Goal: Task Accomplishment & Management: Use online tool/utility

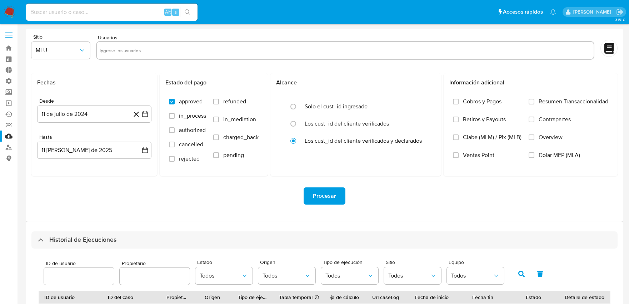
select select "10"
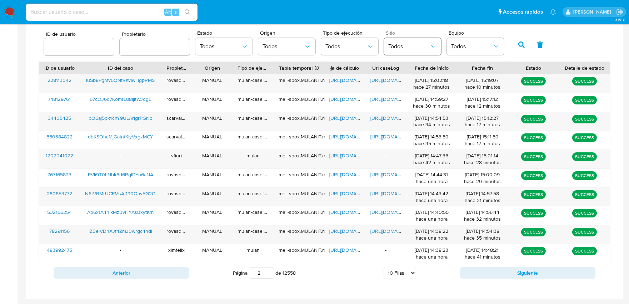
click at [401, 45] on span "Todos" at bounding box center [408, 46] width 41 height 7
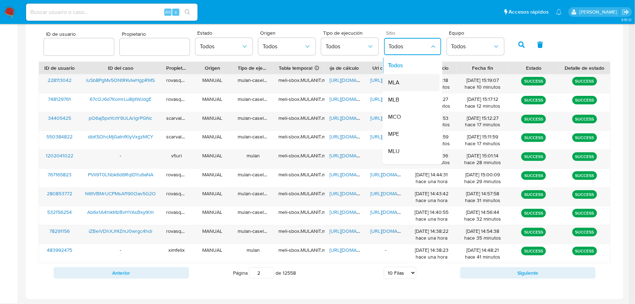
click at [394, 83] on span "MLA" at bounding box center [393, 82] width 11 height 7
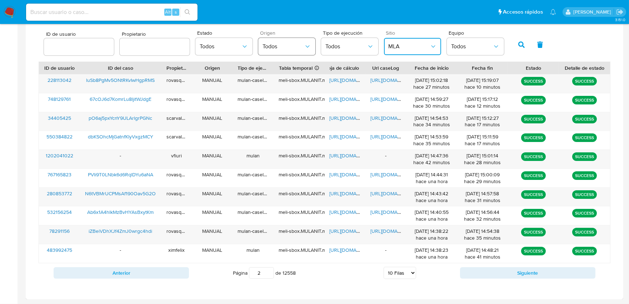
click at [273, 46] on span "Todos" at bounding box center [283, 46] width 41 height 7
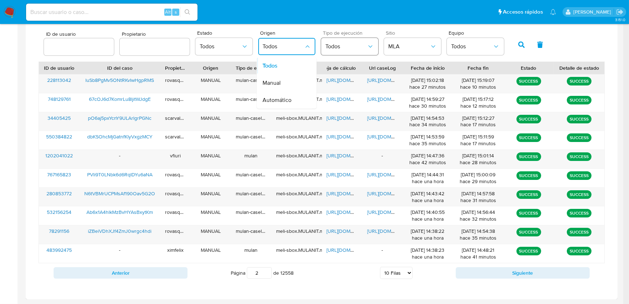
click at [329, 45] on span "Todos" at bounding box center [346, 46] width 41 height 7
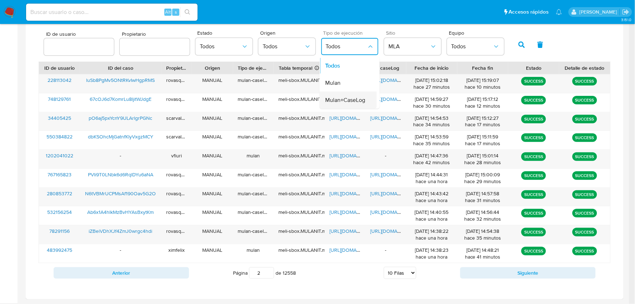
click at [341, 101] on span "Mulan+CaseLog" at bounding box center [346, 99] width 40 height 7
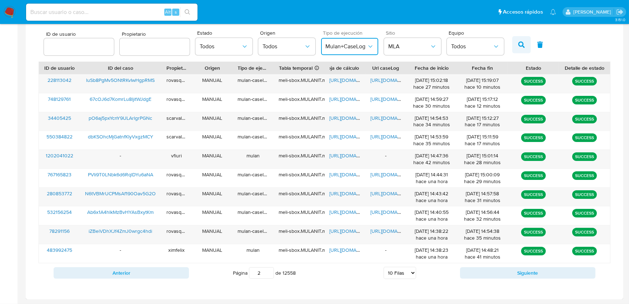
click at [517, 40] on button "button" at bounding box center [521, 44] width 19 height 17
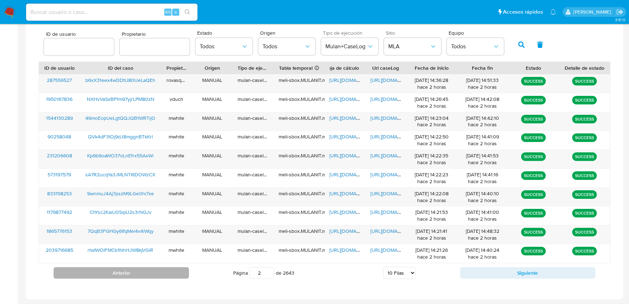
click at [181, 269] on button "Anterior" at bounding box center [121, 272] width 135 height 11
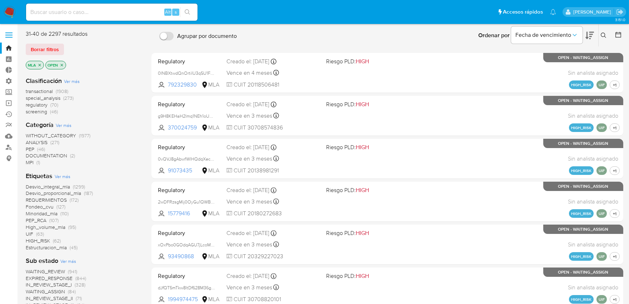
click at [41, 247] on span "Estructuracion_mla" at bounding box center [46, 247] width 41 height 7
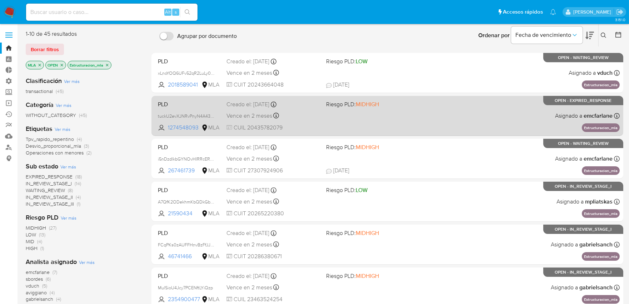
click at [400, 117] on div "PLD tuckU2evXJNRvPnyN4A43hCP 1274548093 MLA Riesgo PLD: MIDHIGH Creado el: [DAT…" at bounding box center [387, 116] width 465 height 36
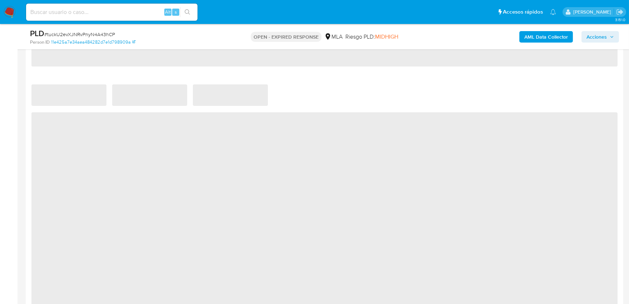
scroll to position [556, 0]
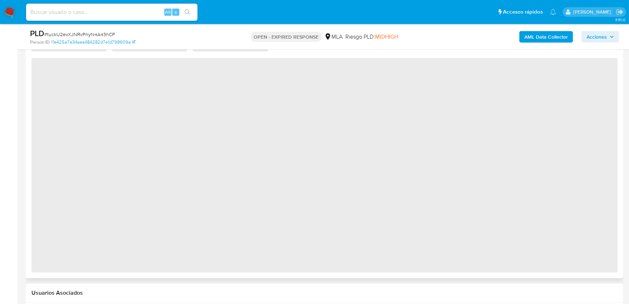
select select "10"
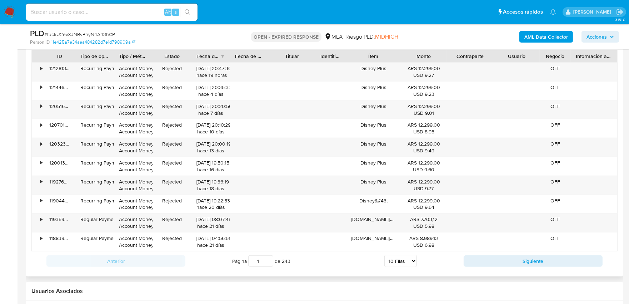
scroll to position [836, 0]
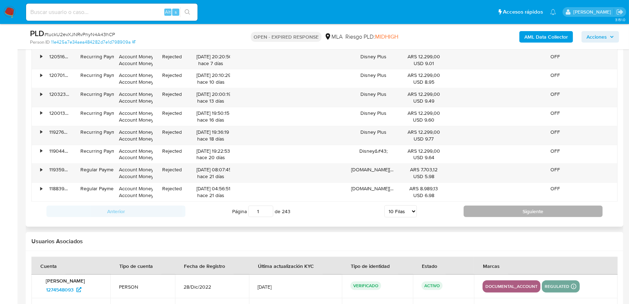
click at [475, 213] on button "Siguiente" at bounding box center [533, 210] width 139 height 11
click at [484, 214] on button "Siguiente" at bounding box center [533, 210] width 139 height 11
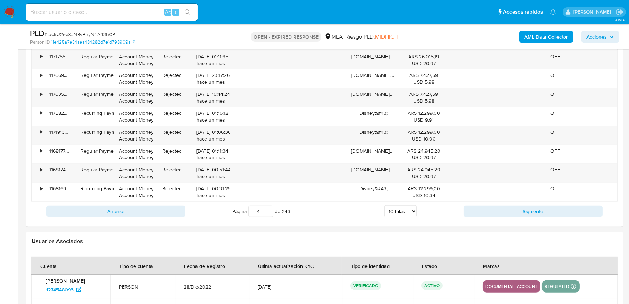
click at [484, 214] on button "Siguiente" at bounding box center [533, 210] width 139 height 11
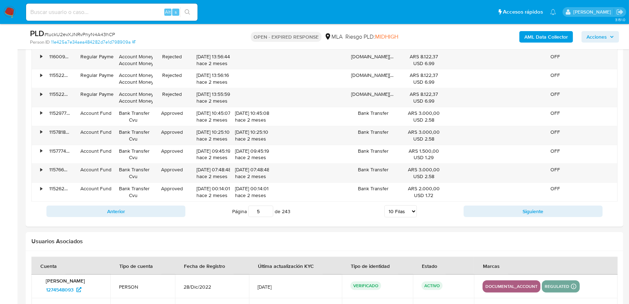
click at [490, 213] on button "Siguiente" at bounding box center [533, 210] width 139 height 11
type input "6"
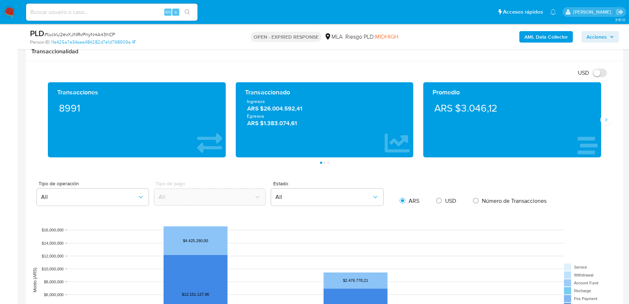
scroll to position [558, 0]
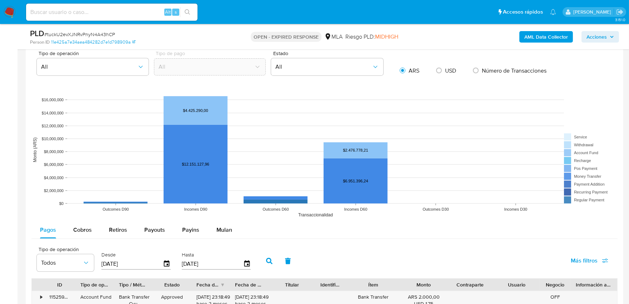
click at [142, 266] on input "14/05/2025" at bounding box center [131, 263] width 61 height 11
click at [213, 234] on button "Mulan" at bounding box center [224, 229] width 33 height 17
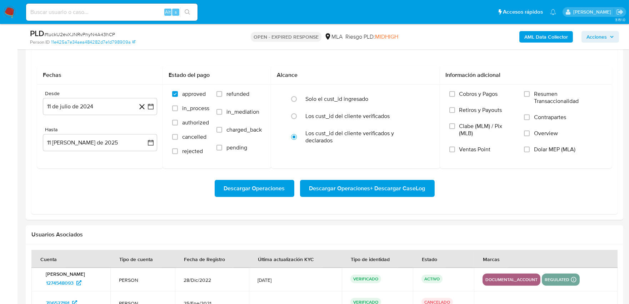
scroll to position [757, 0]
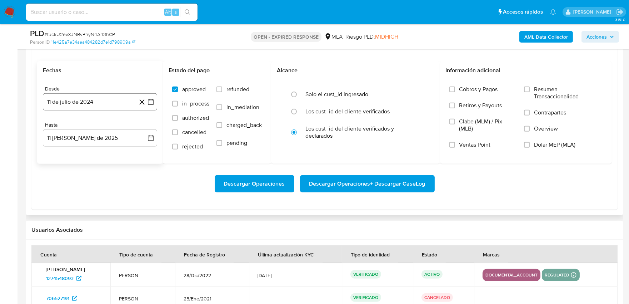
click at [75, 102] on button "11 de julio de 2024" at bounding box center [100, 101] width 114 height 17
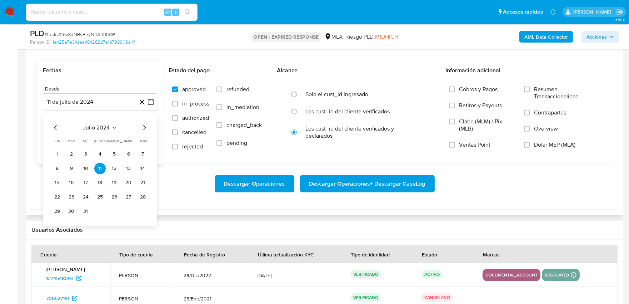
click at [114, 126] on icon "Seleccionar mes y año" at bounding box center [115, 128] width 6 height 6
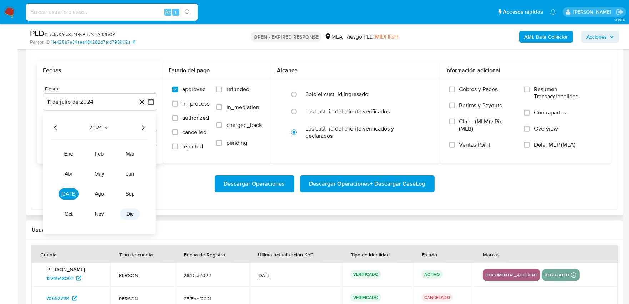
click at [130, 214] on span "dic" at bounding box center [130, 214] width 7 height 6
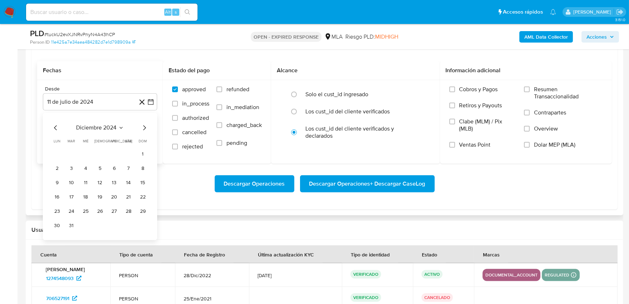
click at [144, 129] on icon "Mes siguiente" at bounding box center [144, 128] width 9 height 9
click at [144, 128] on icon "Mes siguiente" at bounding box center [144, 128] width 9 height 9
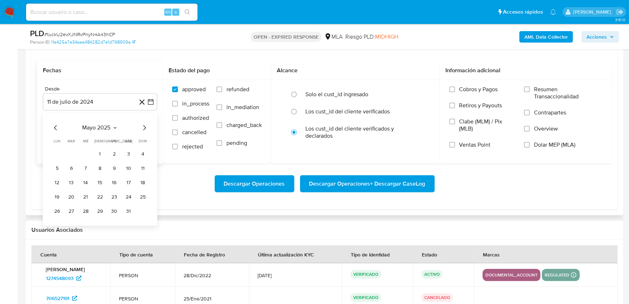
click at [144, 128] on icon "Mes siguiente" at bounding box center [144, 128] width 9 height 9
click at [141, 152] on button "1" at bounding box center [142, 154] width 11 height 11
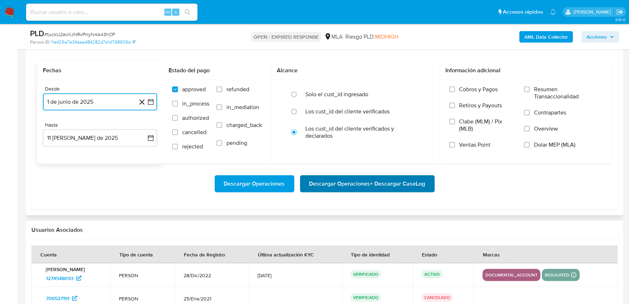
click at [335, 183] on span "Descargar Operaciones + Descargar CaseLog" at bounding box center [367, 184] width 116 height 16
